Goal: Find specific page/section

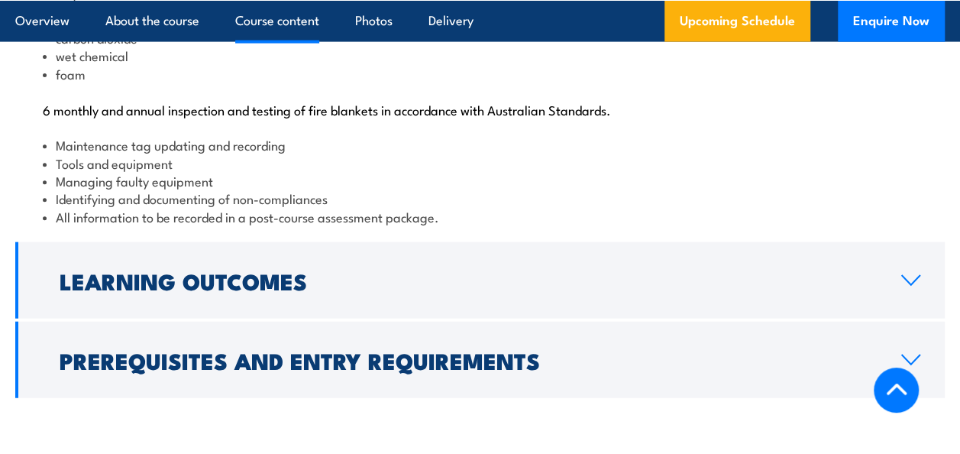
scroll to position [1840, 0]
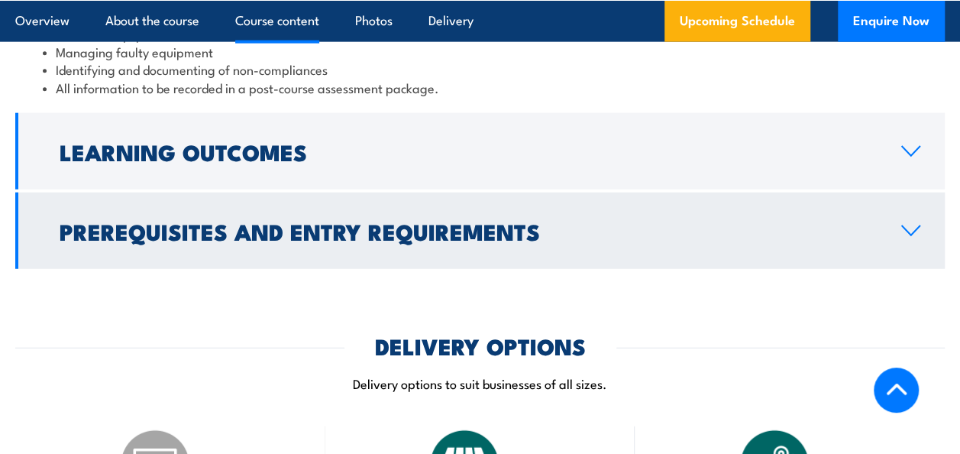
click at [933, 253] on link "Prerequisites and Entry Requirements" at bounding box center [480, 230] width 930 height 76
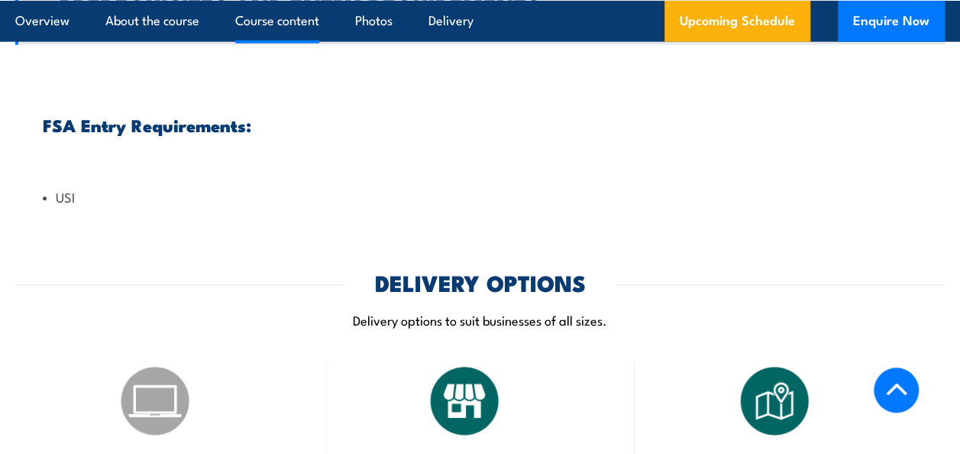
scroll to position [1702, 0]
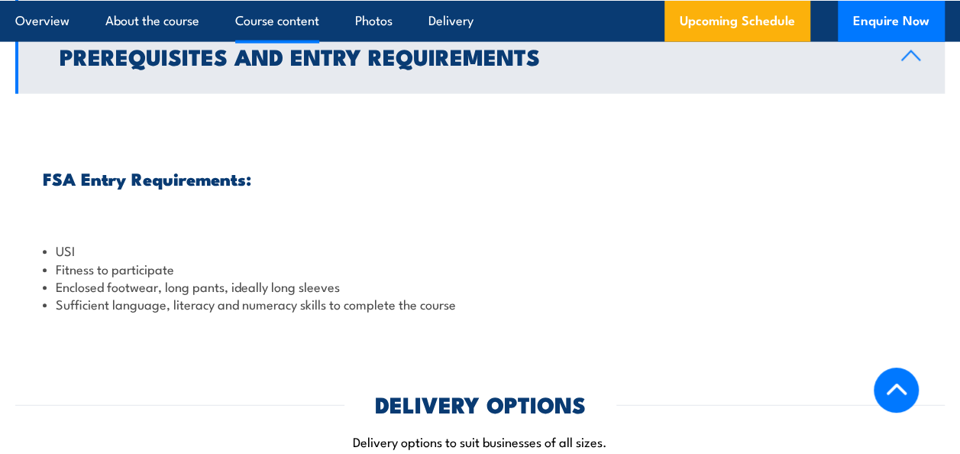
click at [923, 94] on link "Prerequisites and Entry Requirements" at bounding box center [480, 56] width 930 height 76
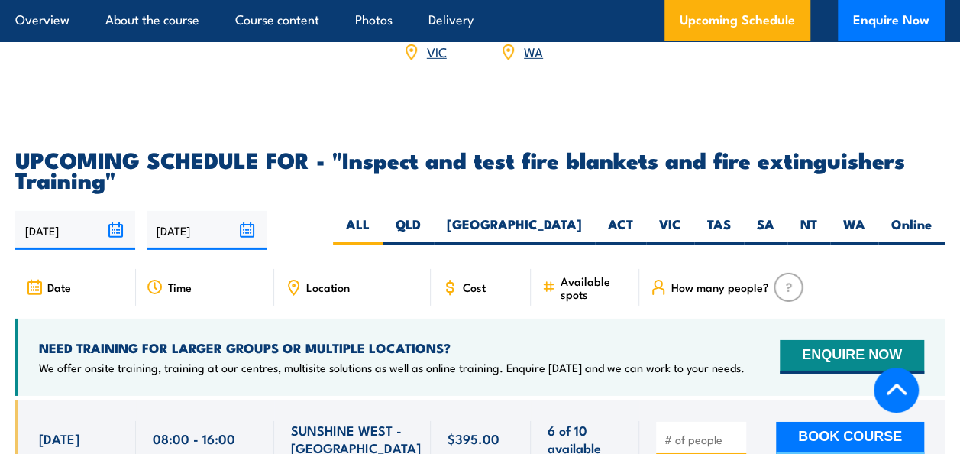
scroll to position [2446, 0]
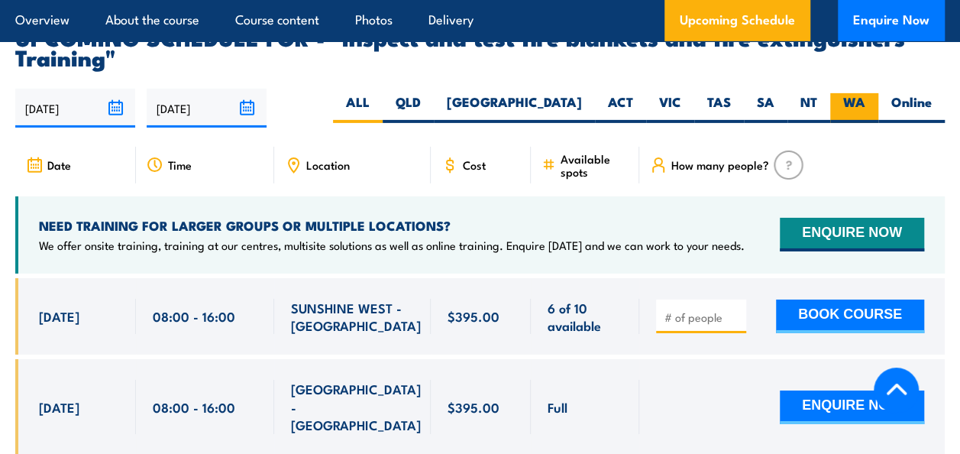
click at [846, 110] on label "WA" at bounding box center [854, 108] width 48 height 30
click at [865, 103] on input "WA" at bounding box center [870, 98] width 10 height 10
radio input "true"
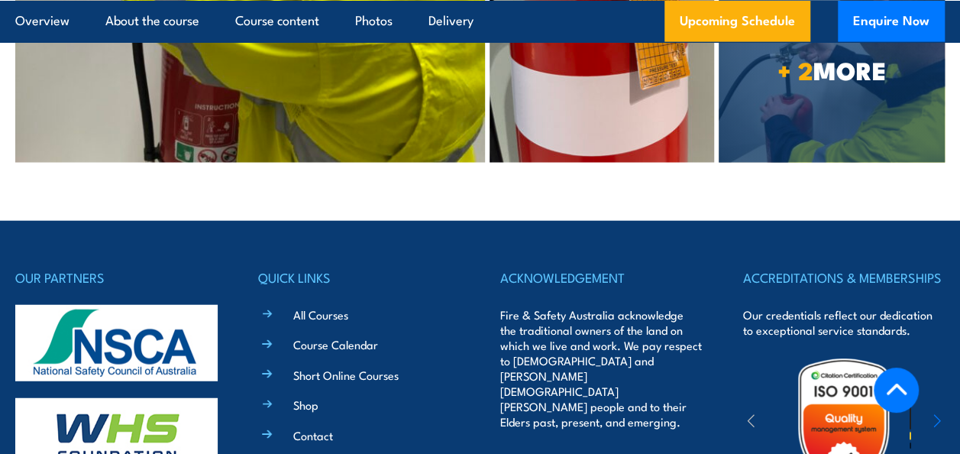
scroll to position [4797, 0]
